Goal: Transaction & Acquisition: Subscribe to service/newsletter

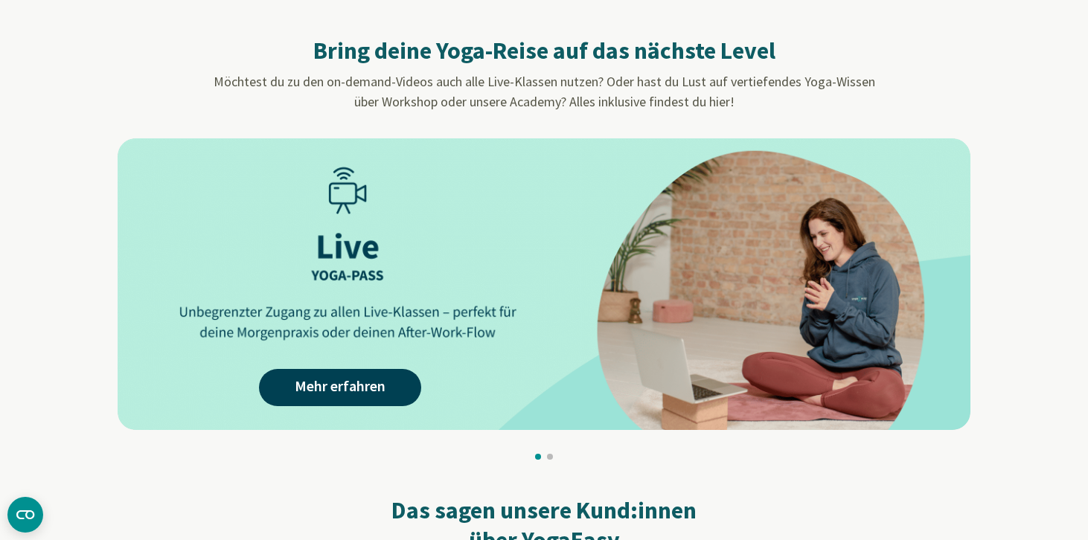
scroll to position [1191, 0]
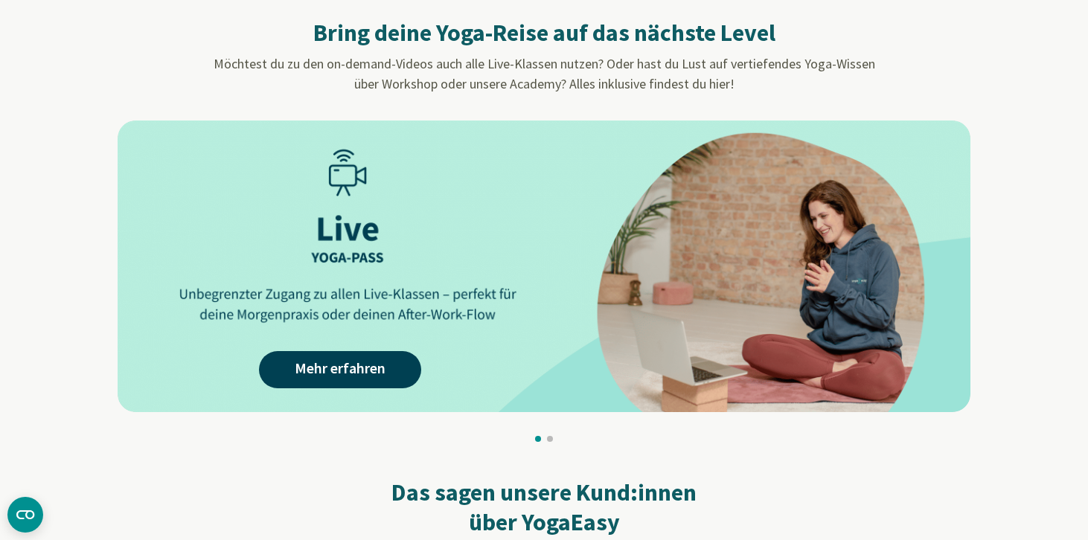
scroll to position [1230, 0]
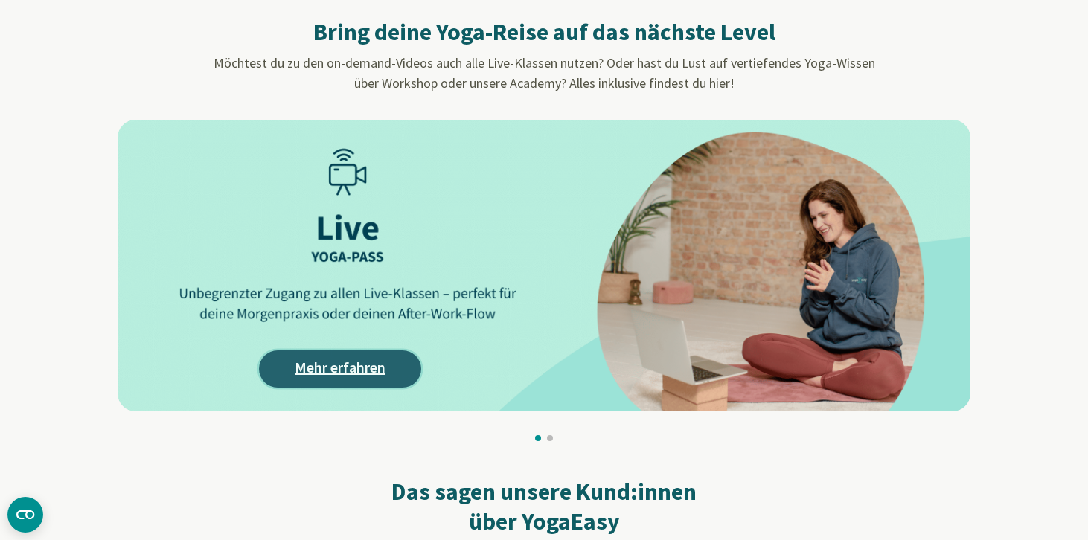
click at [347, 374] on link "Mehr erfahren" at bounding box center [340, 369] width 162 height 37
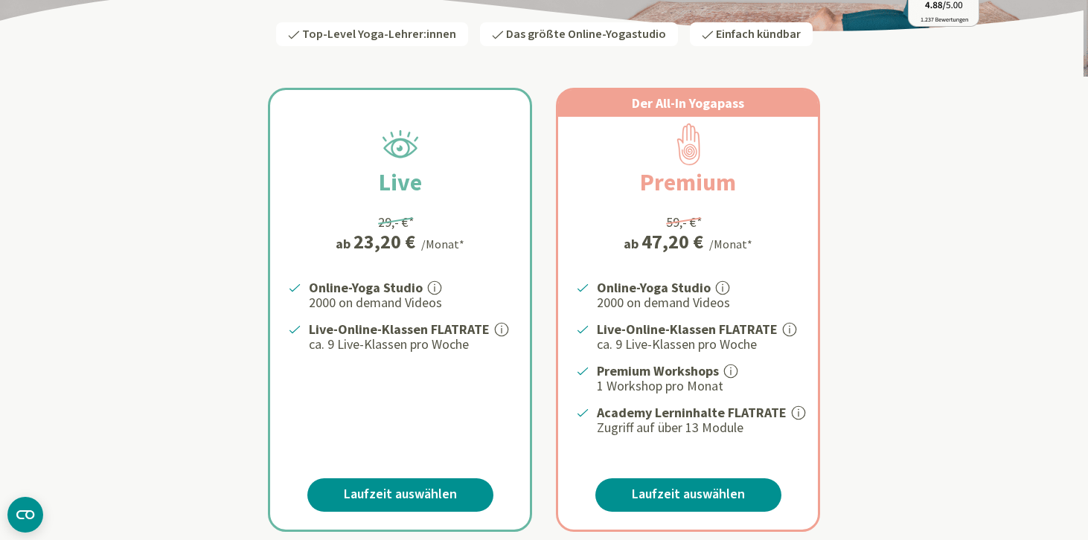
scroll to position [257, 0]
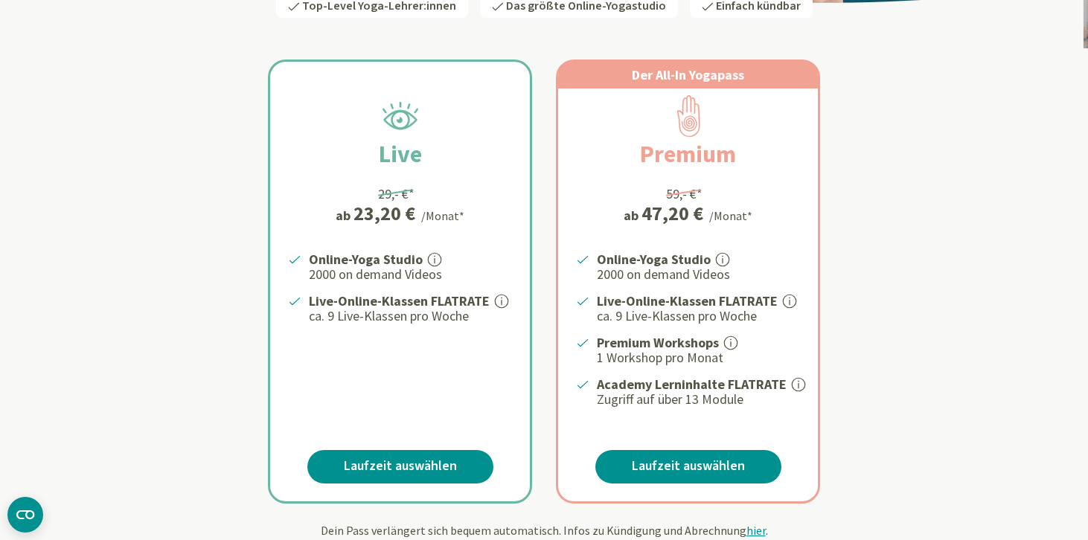
drag, startPoint x: 308, startPoint y: 299, endPoint x: 483, endPoint y: 301, distance: 174.9
click at [483, 301] on strong "Live-Online-Klassen FLATRATE" at bounding box center [399, 301] width 181 height 17
click at [156, 418] on div "Live 29,- €* ab 23,20 € /Monat* Online-Yoga Studio 2000 on demand Videos Live-O…" at bounding box center [544, 264] width 871 height 480
